Goal: Transaction & Acquisition: Subscribe to service/newsletter

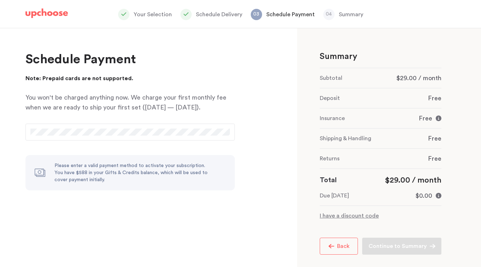
scroll to position [10, 0]
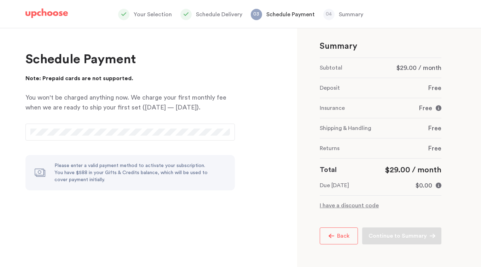
click at [60, 12] on img at bounding box center [46, 13] width 42 height 10
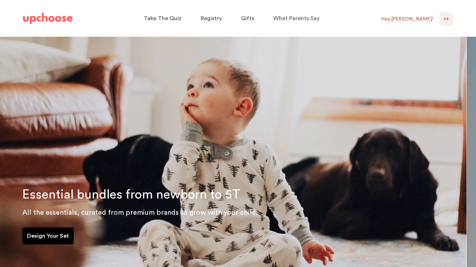
click at [446, 19] on span "CS" at bounding box center [445, 19] width 5 height 8
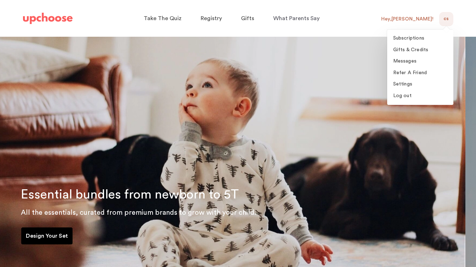
click at [412, 49] on span "Gifts & Credits" at bounding box center [410, 49] width 35 height 5
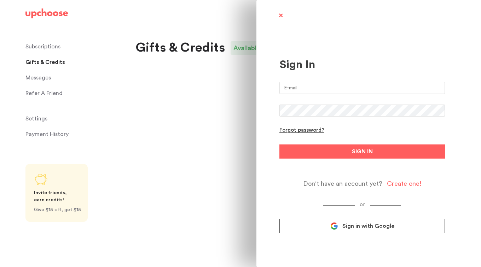
click at [356, 225] on span "Sign in with Google" at bounding box center [368, 226] width 52 height 7
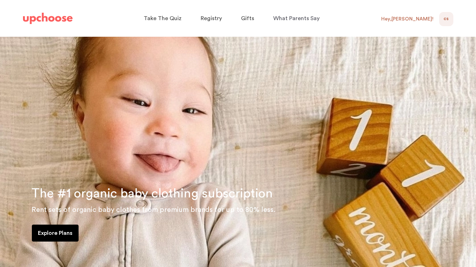
click at [445, 17] on span "CS" at bounding box center [445, 19] width 5 height 8
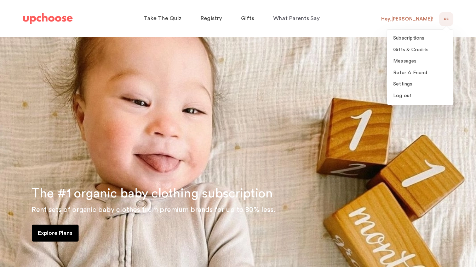
click at [412, 48] on span "Gifts & Credits" at bounding box center [410, 49] width 35 height 5
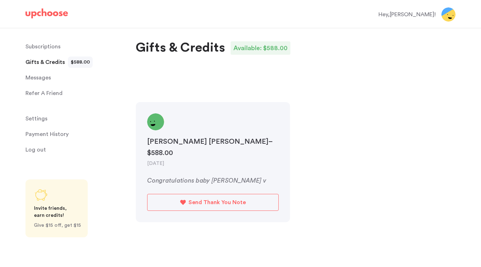
click at [62, 14] on img at bounding box center [46, 13] width 42 height 10
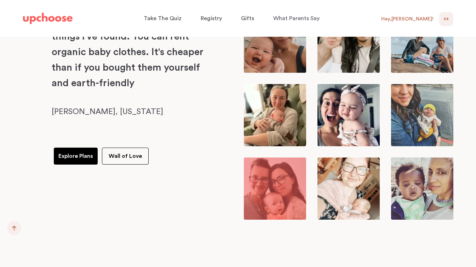
scroll to position [2515, 0]
click at [77, 153] on p "Explore Plans" at bounding box center [75, 156] width 35 height 8
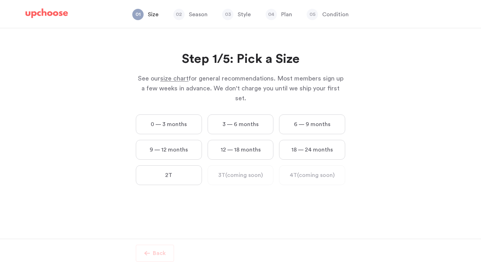
click at [179, 140] on label "9 — 12 months" at bounding box center [169, 150] width 66 height 20
click at [0, 0] on months "9 — 12 months" at bounding box center [0, 0] width 0 height 0
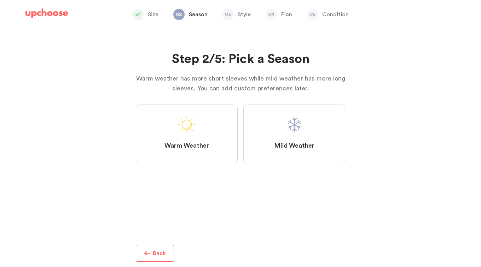
click at [285, 128] on label "Mild Weather" at bounding box center [294, 135] width 102 height 60
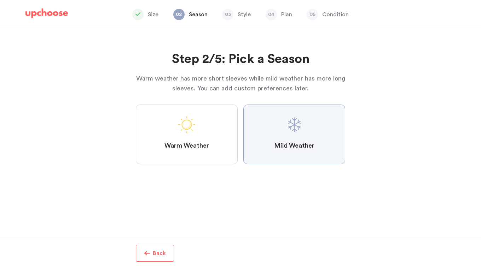
click at [0, 0] on Weather "Mild Weather" at bounding box center [0, 0] width 0 height 0
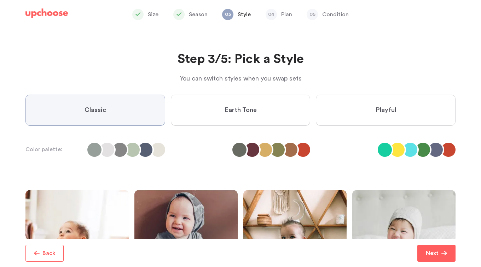
click at [382, 99] on label "Playful" at bounding box center [386, 110] width 140 height 31
click at [0, 0] on input "Playful" at bounding box center [0, 0] width 0 height 0
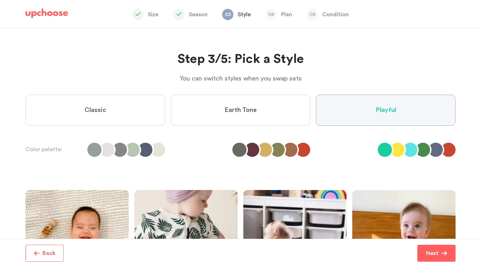
click at [436, 256] on p "Next" at bounding box center [432, 253] width 13 height 8
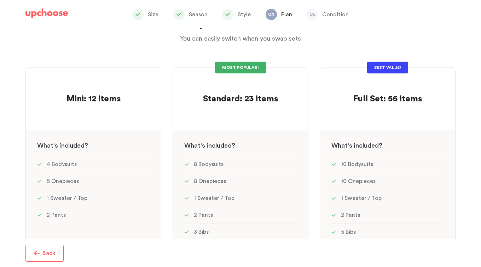
scroll to position [37, 0]
click at [97, 105] on div at bounding box center [93, 112] width 112 height 14
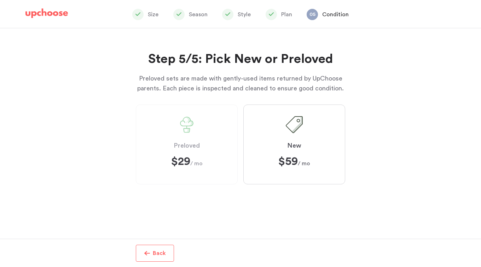
click at [297, 141] on label "New $59 $59 / mo" at bounding box center [294, 145] width 102 height 80
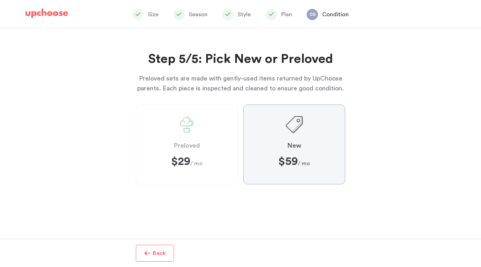
click at [0, 0] on input "New $59 $59 / mo" at bounding box center [0, 0] width 0 height 0
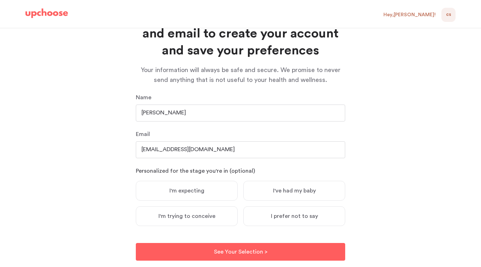
scroll to position [45, 0]
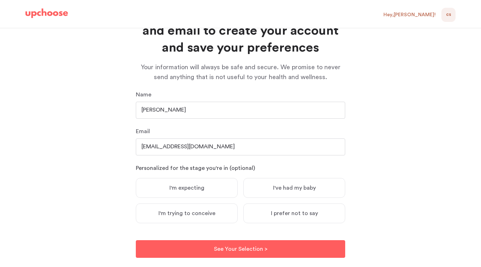
click at [179, 106] on input "Christee Scott Sierens" at bounding box center [240, 110] width 209 height 17
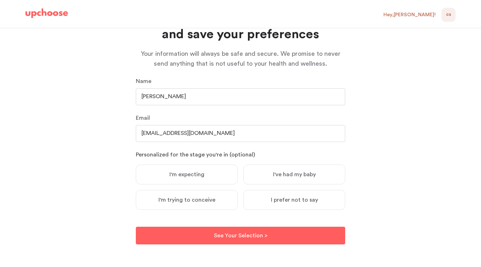
type input "[PERSON_NAME]"
click at [228, 238] on p "See Your Selection >" at bounding box center [240, 236] width 53 height 8
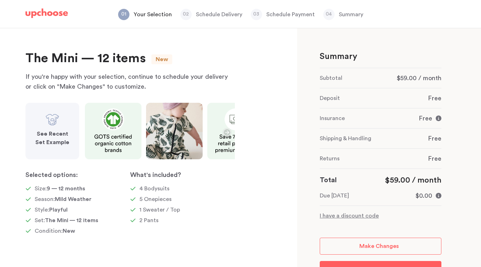
click at [229, 131] on icon "button" at bounding box center [227, 132] width 8 height 8
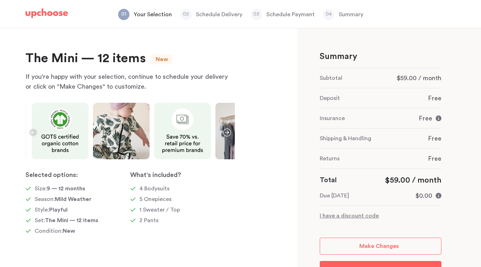
click at [226, 132] on icon "button" at bounding box center [227, 132] width 8 height 8
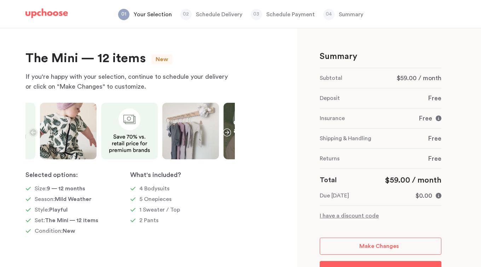
click at [226, 132] on icon "button" at bounding box center [227, 132] width 8 height 8
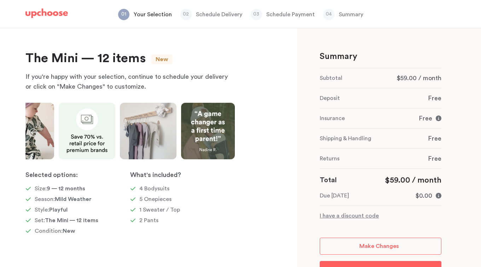
click at [226, 132] on img at bounding box center [208, 131] width 54 height 57
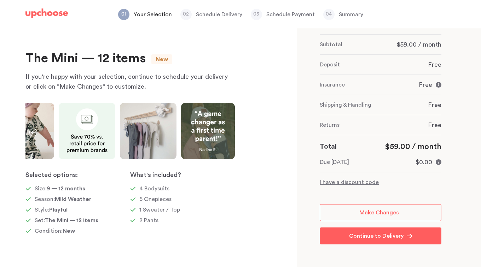
click at [380, 210] on p "Make Changes" at bounding box center [379, 213] width 40 height 8
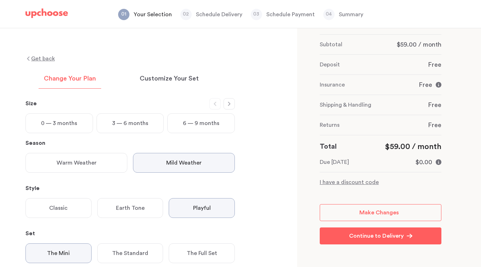
click at [161, 80] on p "Customize Your Set" at bounding box center [169, 79] width 59 height 8
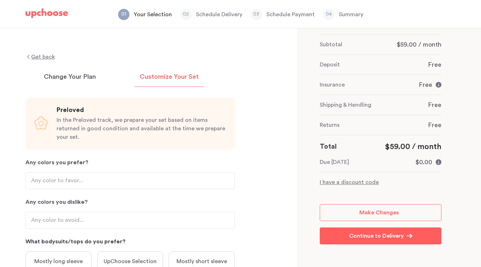
scroll to position [1, 0]
click at [76, 76] on p "Change Your Plan" at bounding box center [70, 77] width 52 height 8
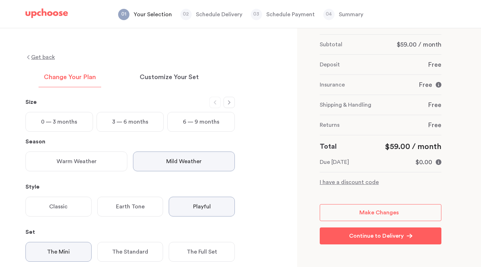
click at [227, 100] on icon "button" at bounding box center [229, 103] width 6 height 6
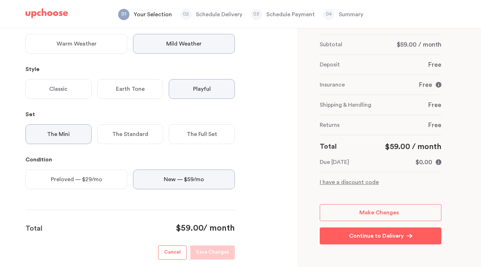
scroll to position [120, 0]
click at [88, 177] on p "Preloved — $29/mo" at bounding box center [76, 179] width 51 height 8
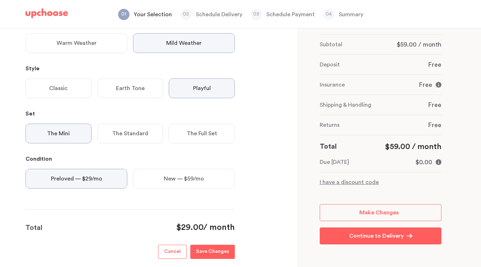
click at [203, 249] on p "Save Changes" at bounding box center [212, 252] width 33 height 8
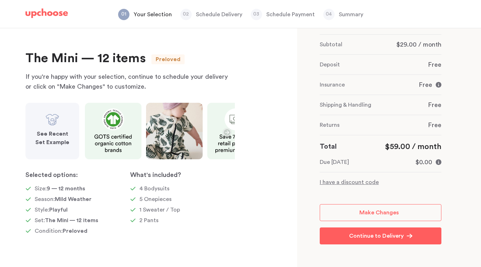
click at [376, 206] on link "Make Changes" at bounding box center [381, 212] width 122 height 17
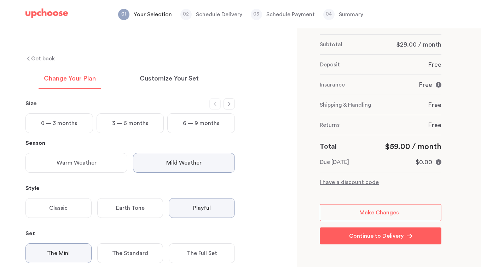
click at [174, 76] on p "Customize Your Set" at bounding box center [169, 79] width 59 height 8
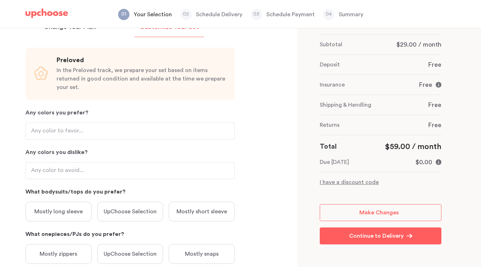
scroll to position [52, 0]
click at [73, 123] on input "Any colors you prefer?" at bounding box center [129, 130] width 209 height 17
click at [57, 162] on input "Any colors you dislike?" at bounding box center [129, 170] width 209 height 17
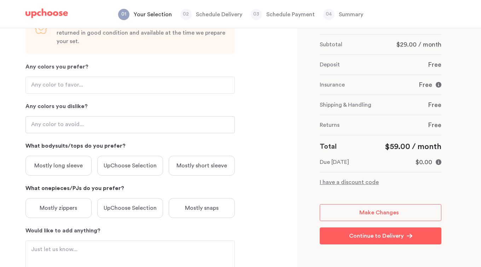
scroll to position [97, 0]
click at [73, 79] on input "Any colors you prefer?" at bounding box center [129, 85] width 209 height 17
type input "pink, purple, yellow"
type input "blue, brown"
click at [48, 162] on p "Mostly long sleeve" at bounding box center [58, 166] width 48 height 8
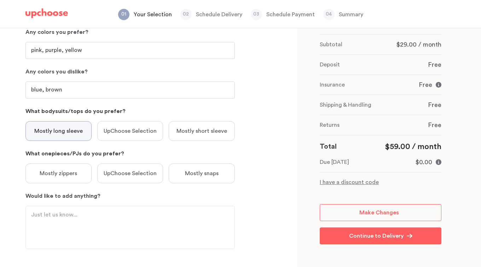
scroll to position [133, 0]
click at [54, 169] on p "Mostly zippers" at bounding box center [58, 173] width 37 height 8
click at [58, 210] on textarea "Would like to add anything?" at bounding box center [130, 227] width 198 height 34
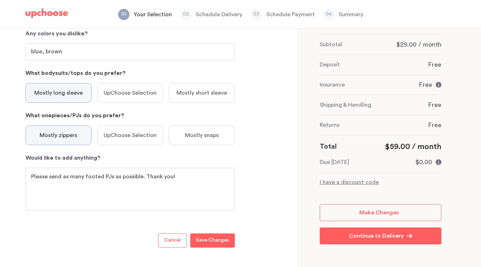
scroll to position [171, 0]
type textarea "Please send as many footed PJs as possible. Thank you!"
click at [205, 236] on p "Save Changes" at bounding box center [212, 240] width 33 height 8
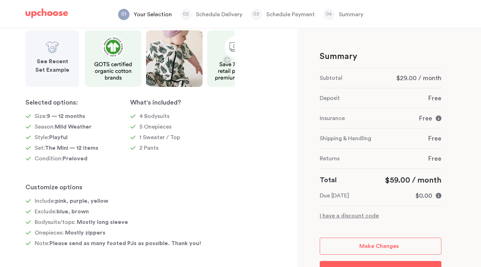
scroll to position [34, 0]
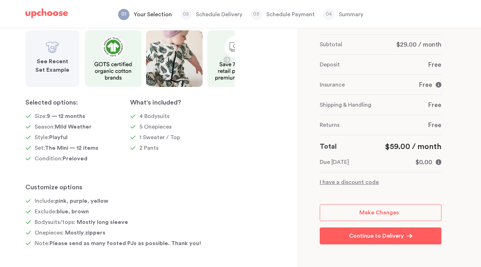
click at [376, 234] on p "Continue to Delivery" at bounding box center [376, 236] width 55 height 8
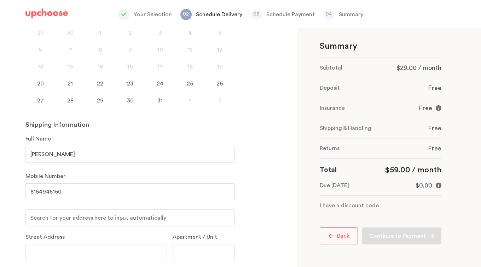
scroll to position [110, 0]
click at [41, 85] on div "20" at bounding box center [40, 84] width 30 height 8
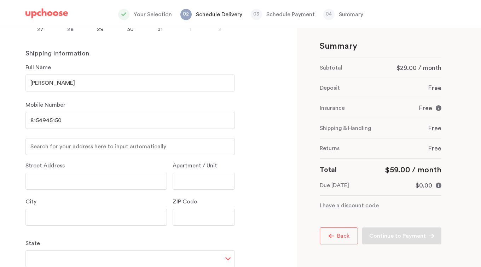
scroll to position [183, 0]
click at [105, 142] on input "text" at bounding box center [129, 146] width 209 height 17
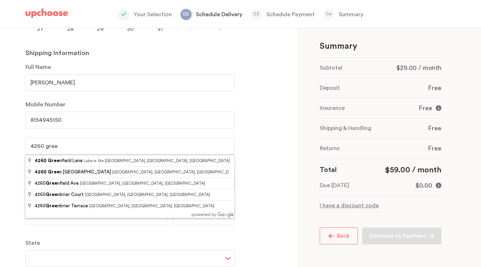
type input "4260 Greenfield Lane, Lake in the Hills, IL, USA"
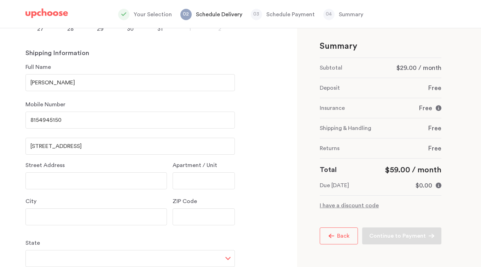
type input "4260 Greenfield Lane"
type input "Lake in the Hills"
type input "60156"
select select "IL"
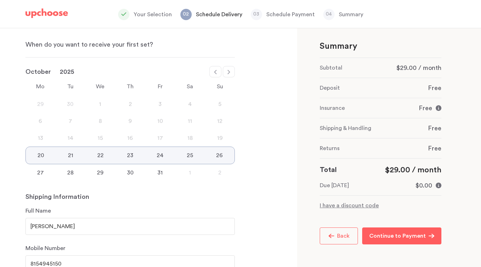
scroll to position [38, 0]
click at [398, 236] on p "Continue to Payment" at bounding box center [397, 236] width 57 height 8
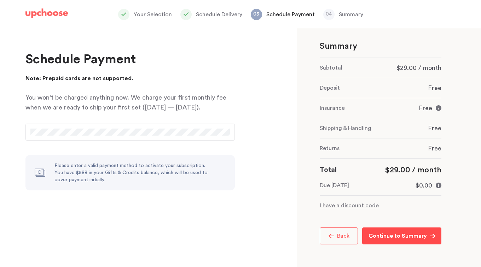
click at [387, 236] on p "Continue to Summary" at bounding box center [397, 236] width 58 height 8
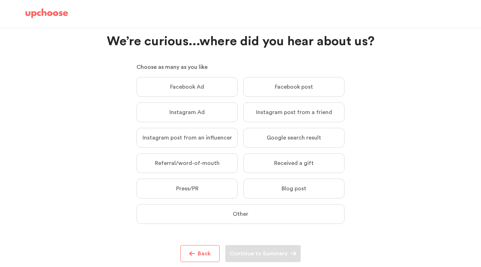
scroll to position [18, 0]
click at [307, 159] on label "Received a gift Received a gift" at bounding box center [293, 163] width 101 height 20
click at [0, 0] on input "Received a gift Received a gift" at bounding box center [0, 0] width 0 height 0
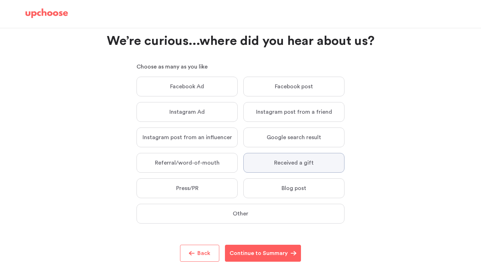
scroll to position [35, 0]
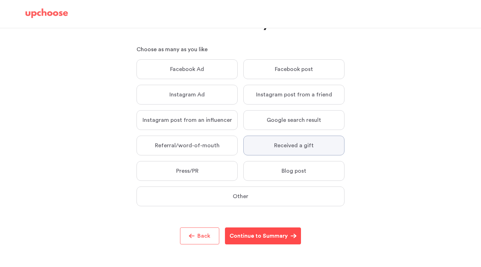
click at [274, 234] on p "Continue to Summary" at bounding box center [259, 236] width 58 height 8
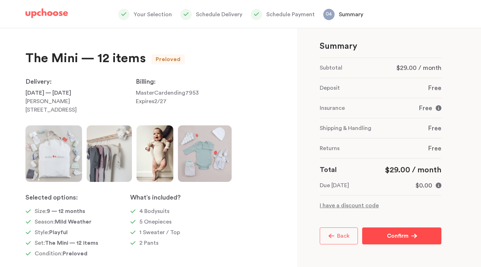
click at [422, 236] on button "Confirm Confirm" at bounding box center [401, 236] width 79 height 17
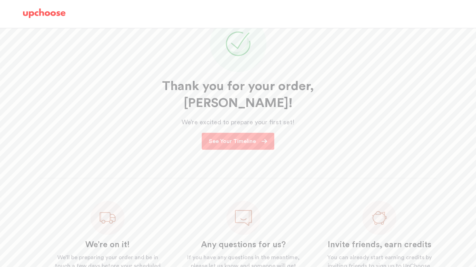
scroll to position [91, 0]
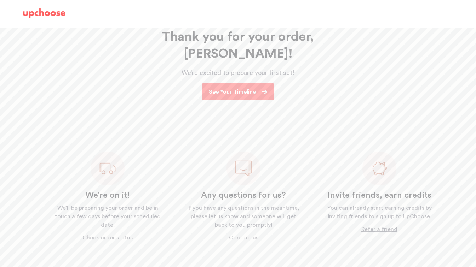
click at [240, 88] on p "See Your Timeline" at bounding box center [232, 92] width 47 height 8
